Goal: Information Seeking & Learning: Learn about a topic

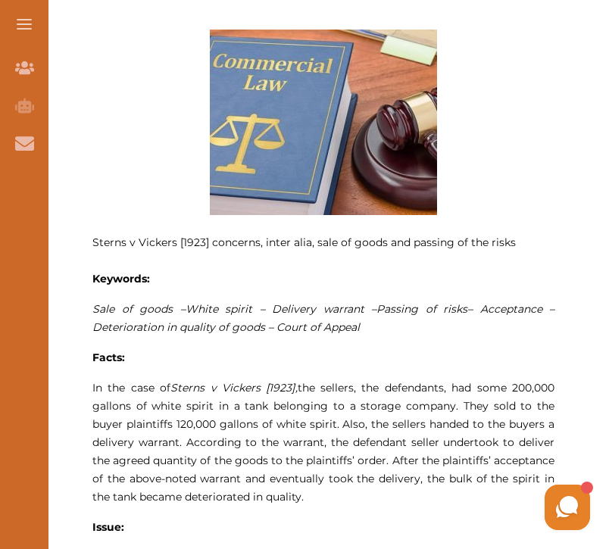
scroll to position [592, 0]
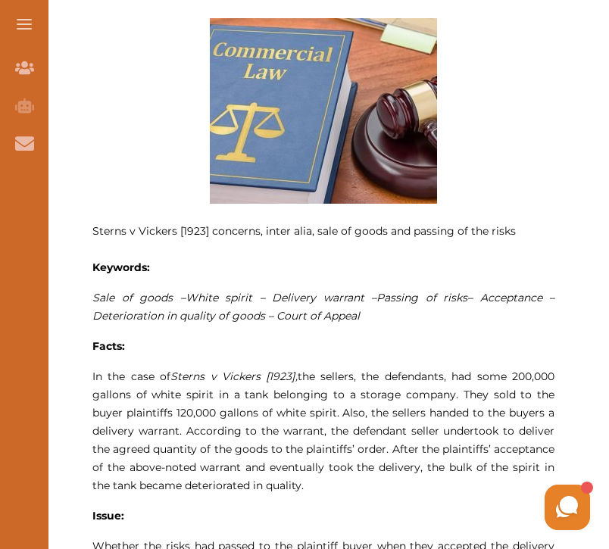
click at [29, 14] on button at bounding box center [24, 24] width 48 height 48
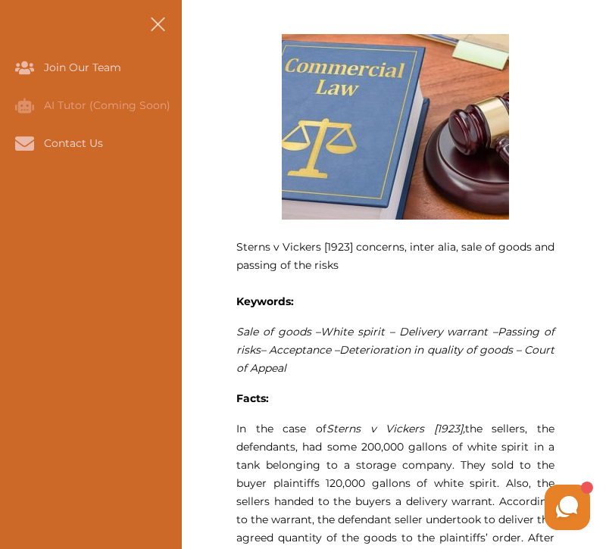
click at [159, 17] on button at bounding box center [157, 24] width 48 height 48
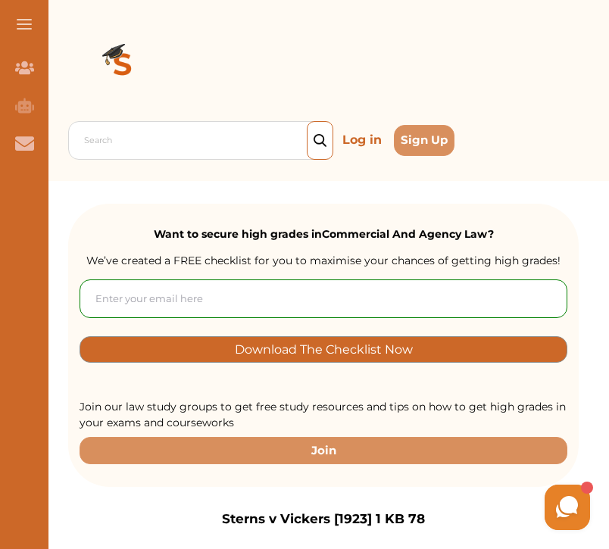
scroll to position [0, 0]
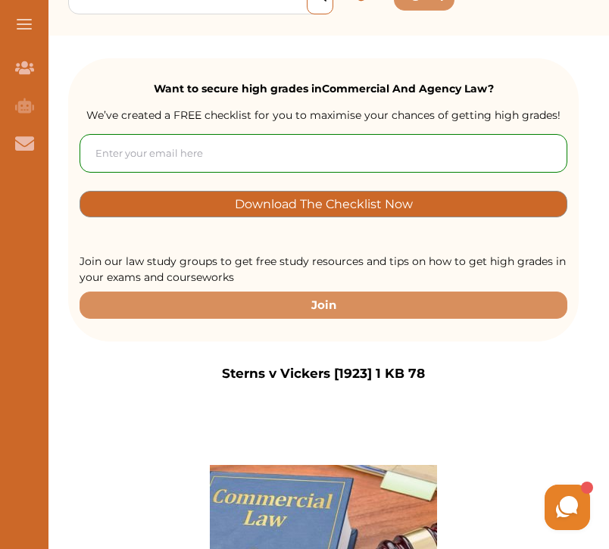
scroll to position [148, 0]
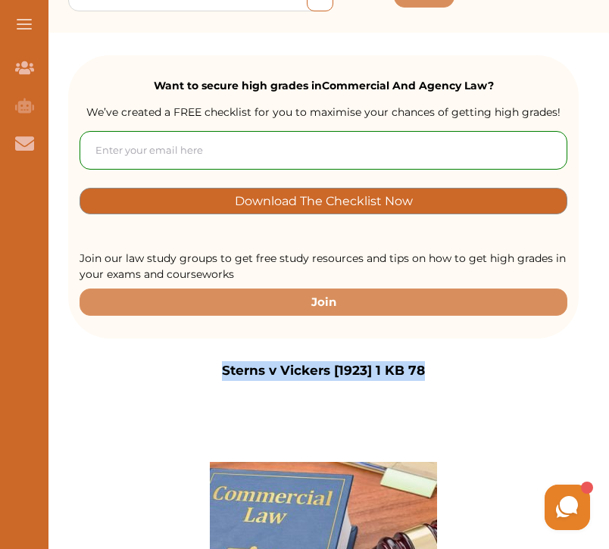
drag, startPoint x: 224, startPoint y: 373, endPoint x: 426, endPoint y: 373, distance: 202.3
click at [426, 373] on div "Sterns v Vickers [1923] 1 KB 78" at bounding box center [323, 371] width 511 height 20
copy p "Sterns v Vickers [1923] 1 KB 78"
